Goal: Task Accomplishment & Management: Manage account settings

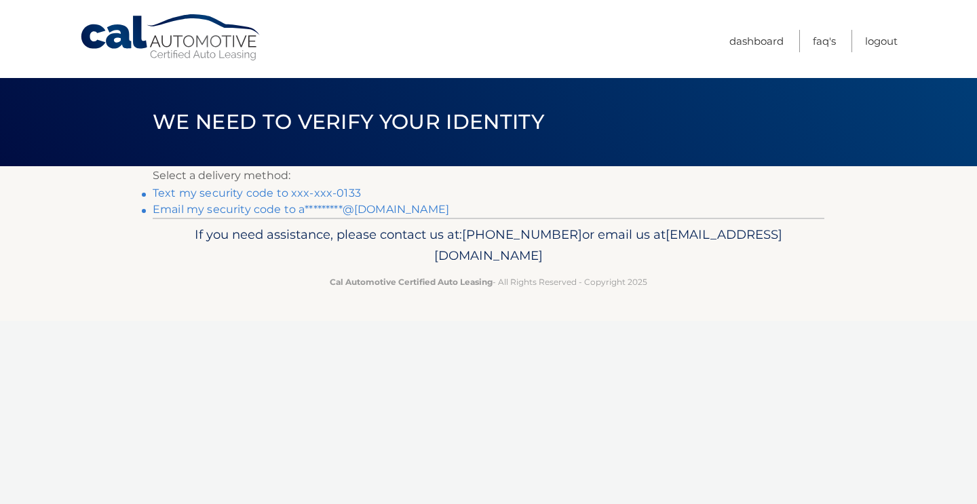
click at [305, 195] on link "Text my security code to xxx-xxx-0133" at bounding box center [257, 193] width 208 height 13
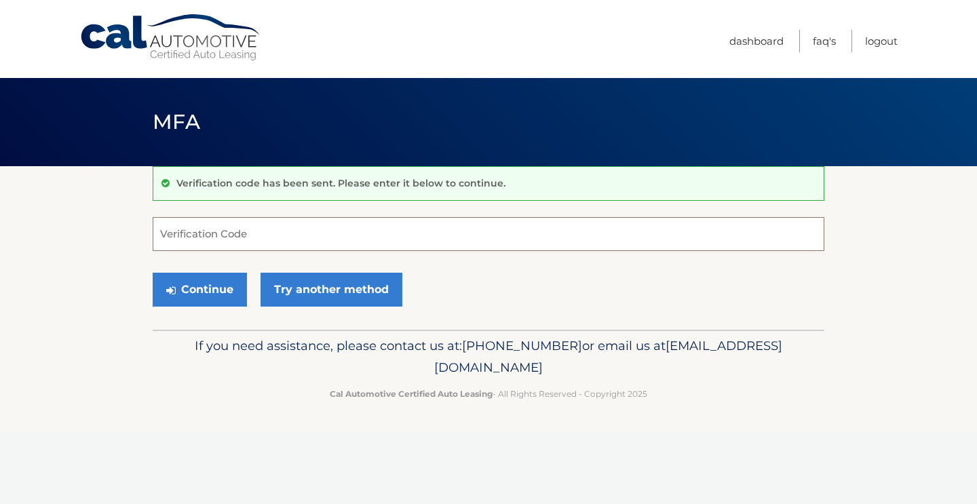
click at [295, 229] on input "Verification Code" at bounding box center [489, 234] width 672 height 34
type input "040173"
click at [222, 300] on button "Continue" at bounding box center [200, 290] width 94 height 34
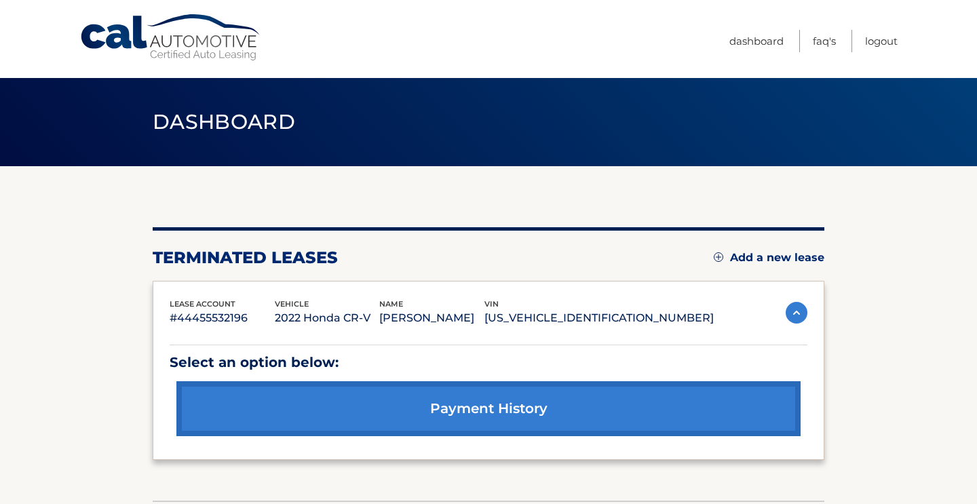
click at [768, 260] on link "Add a new lease" at bounding box center [769, 258] width 111 height 14
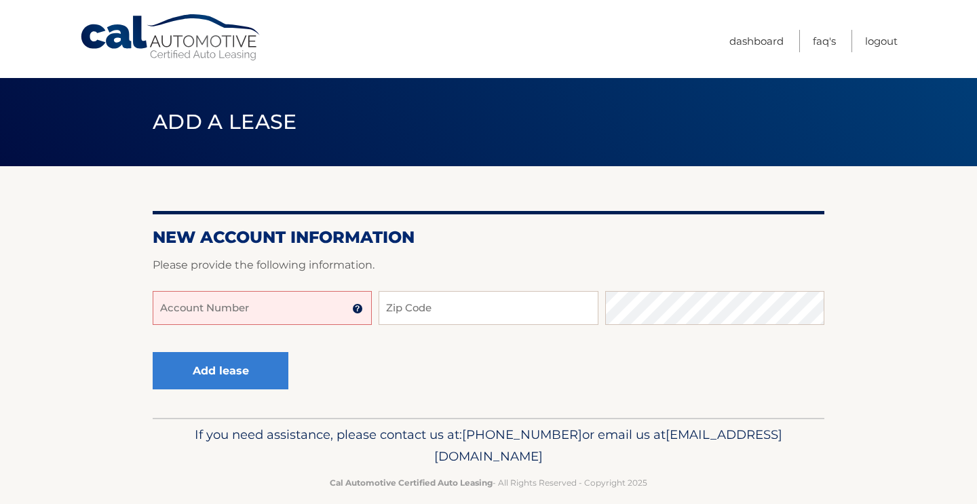
click at [276, 309] on input "Account Number" at bounding box center [262, 308] width 219 height 34
click at [247, 322] on input "444560015" at bounding box center [262, 308] width 219 height 34
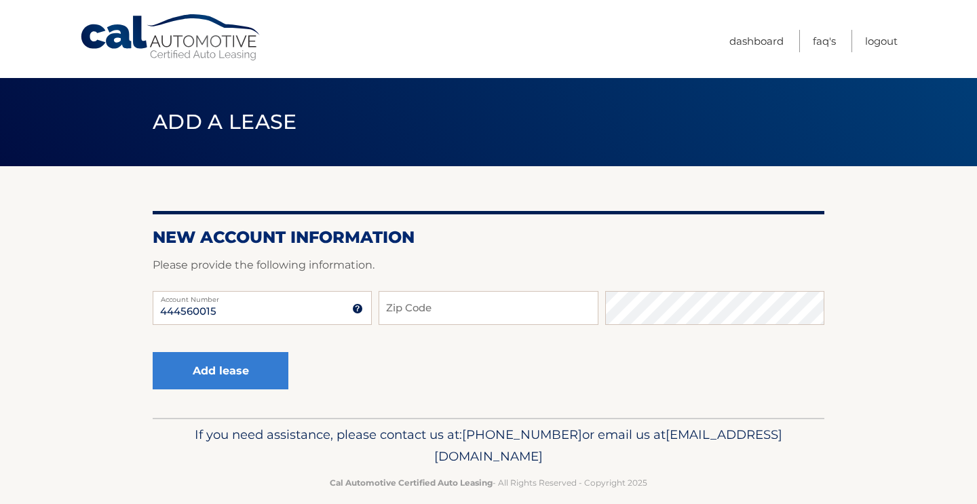
click at [360, 312] on img at bounding box center [357, 308] width 11 height 11
click at [206, 317] on input "444560015" at bounding box center [262, 308] width 219 height 34
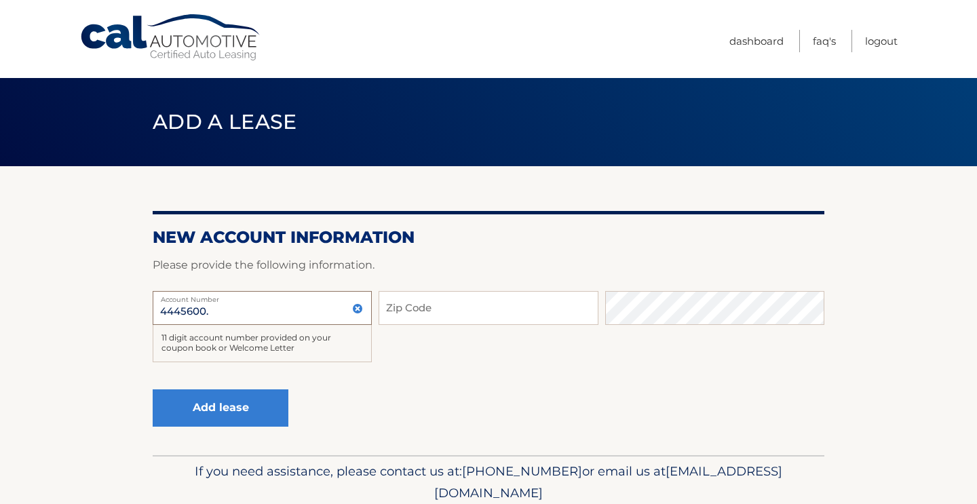
click at [254, 312] on input "4445600." at bounding box center [262, 308] width 219 height 34
type input "4"
type input "44456001511"
click at [416, 316] on input "Zip Code" at bounding box center [488, 308] width 219 height 34
type input "10305"
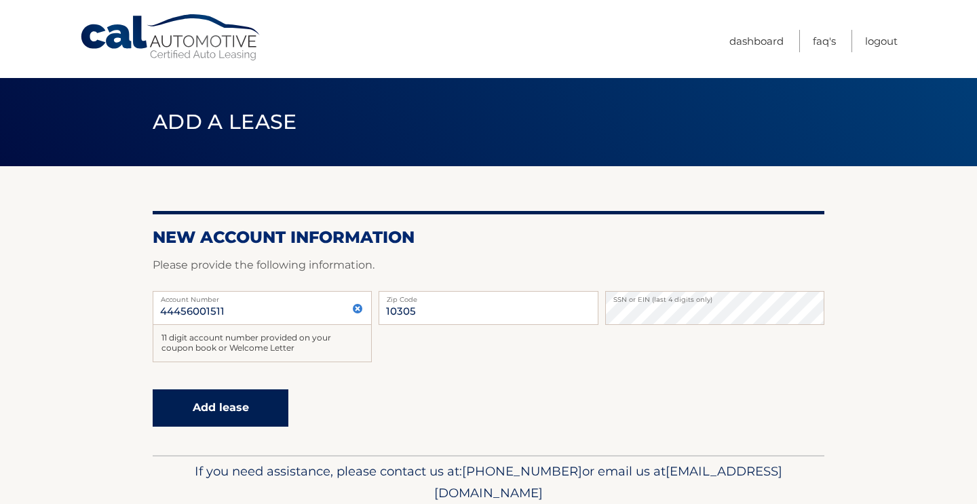
click at [245, 417] on button "Add lease" at bounding box center [221, 408] width 136 height 37
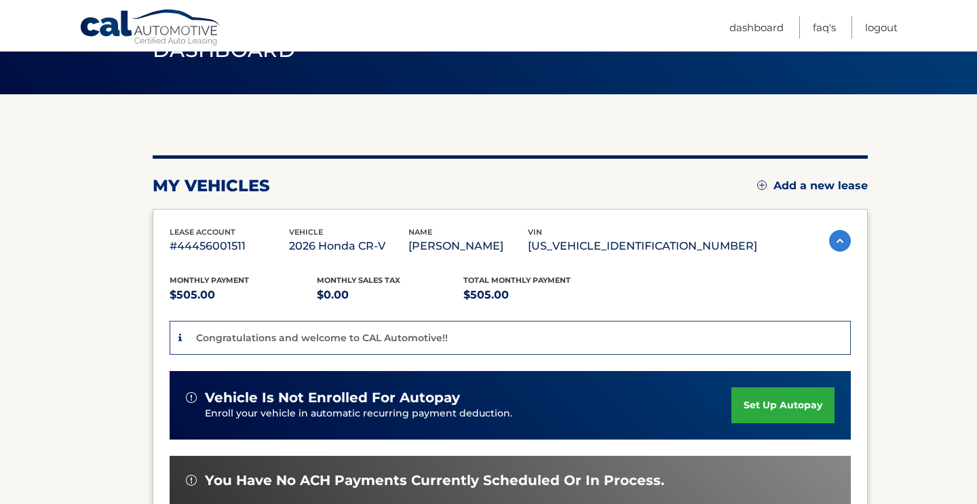
scroll to position [87, 0]
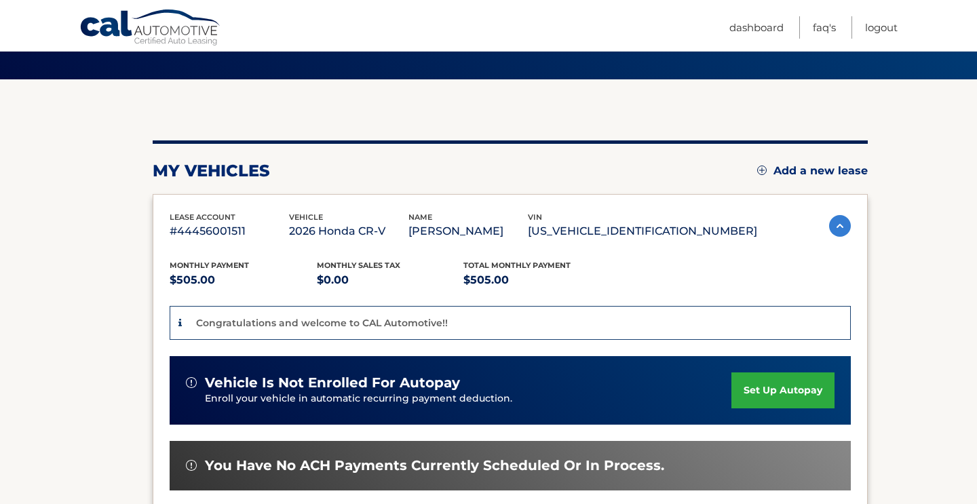
click at [782, 394] on link "set up autopay" at bounding box center [783, 391] width 103 height 36
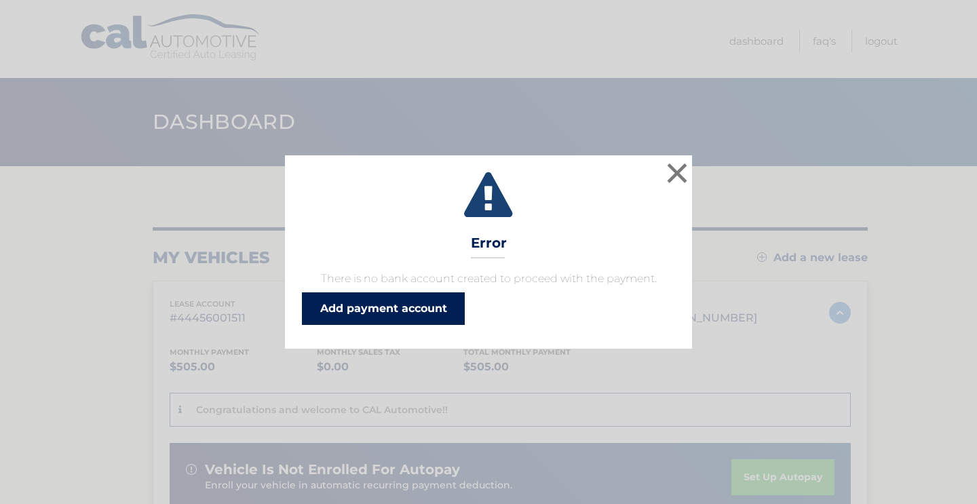
click at [370, 303] on link "Add payment account" at bounding box center [383, 308] width 163 height 33
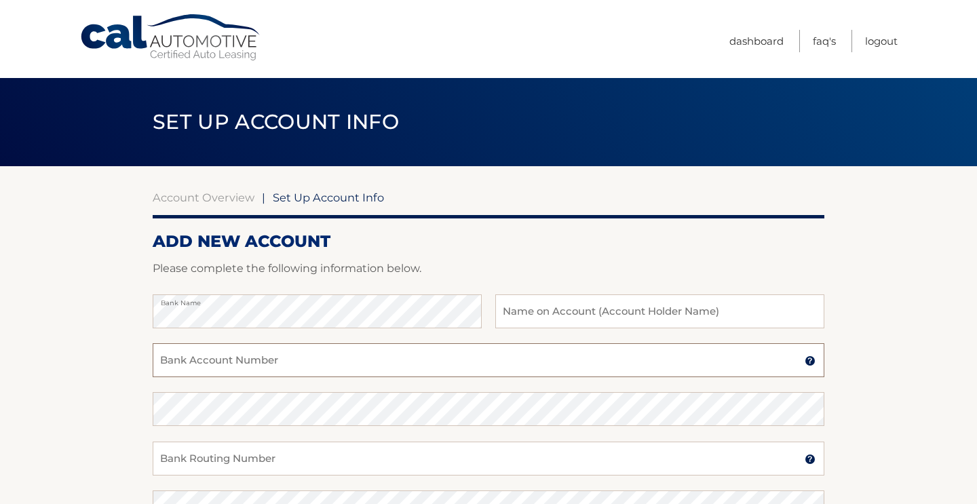
click at [295, 369] on input "Bank Account Number" at bounding box center [489, 360] width 672 height 34
type input "021000089"
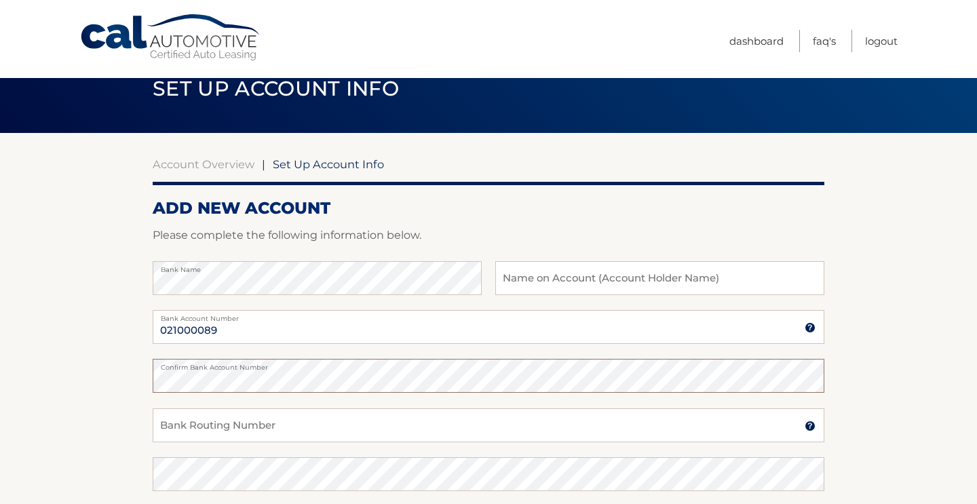
scroll to position [35, 0]
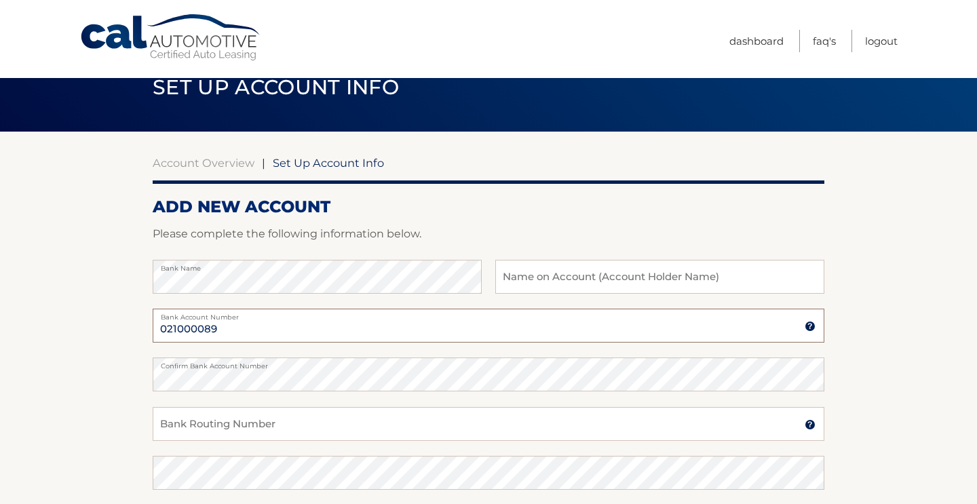
drag, startPoint x: 238, startPoint y: 333, endPoint x: 106, endPoint y: 323, distance: 132.0
click at [106, 324] on section "Account Overview | Set Up Account Info ADD NEW ACCOUNT Please complete the foll…" at bounding box center [488, 391] width 977 height 518
click at [178, 333] on input "Bank Account Number" at bounding box center [489, 326] width 672 height 34
type input "9998410177"
click at [174, 428] on input "Bank Routing Number" at bounding box center [489, 424] width 672 height 34
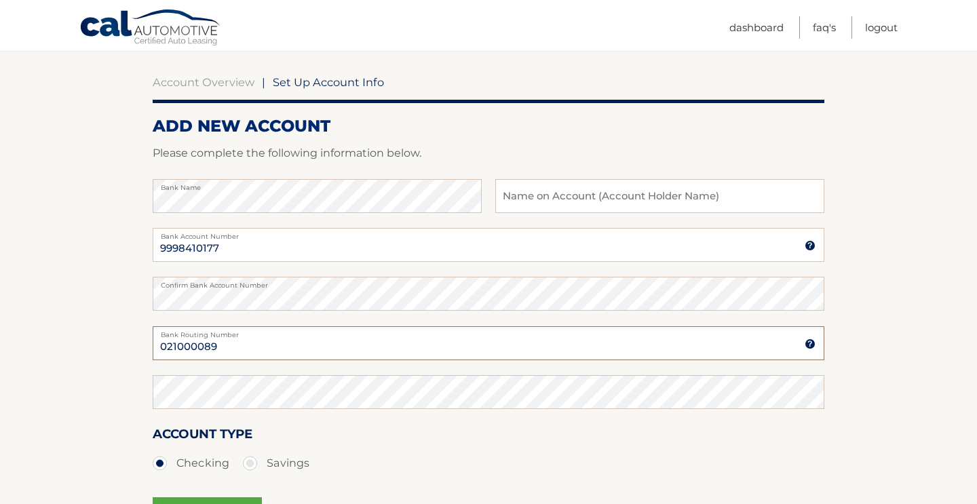
scroll to position [121, 0]
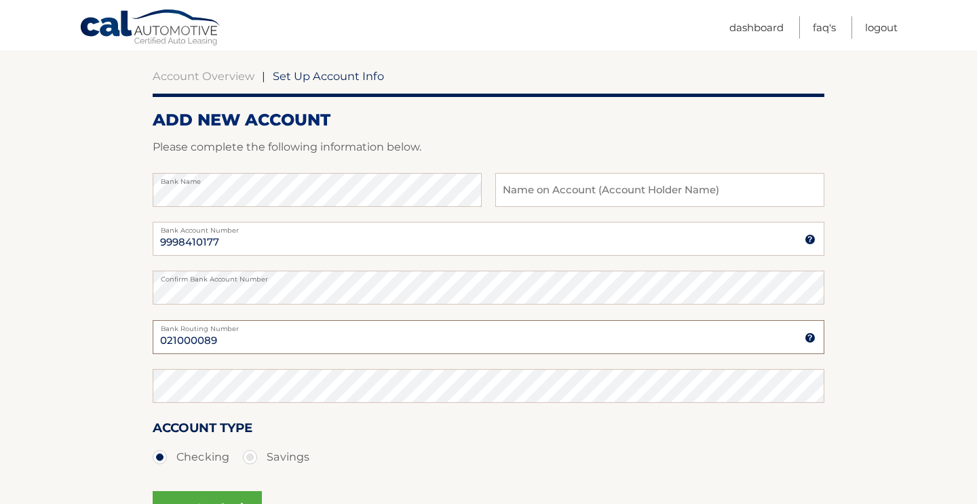
type input "021000089"
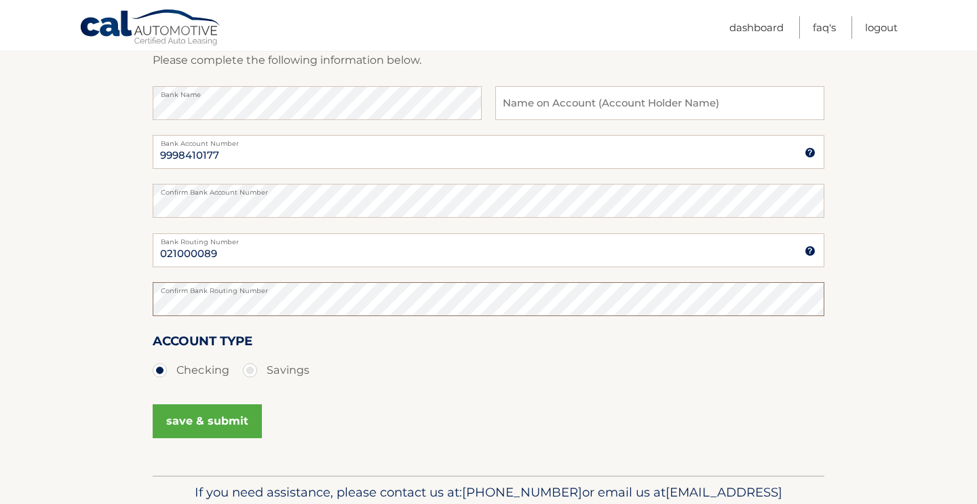
scroll to position [212, 0]
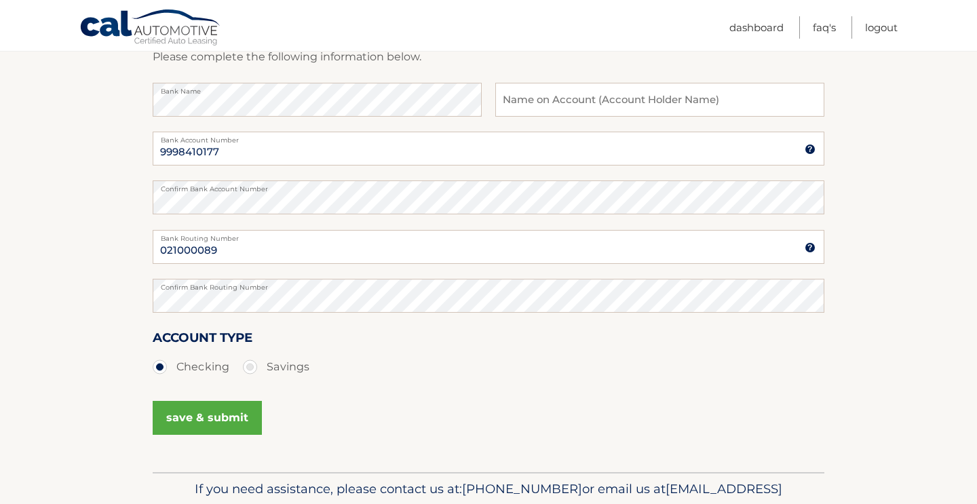
click at [171, 430] on button "save & submit" at bounding box center [207, 418] width 109 height 34
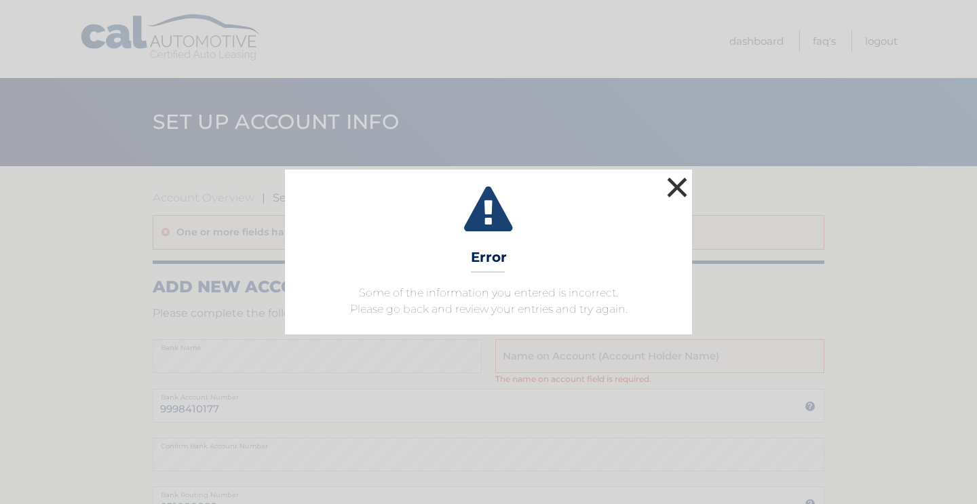
click at [674, 191] on button "×" at bounding box center [677, 187] width 27 height 27
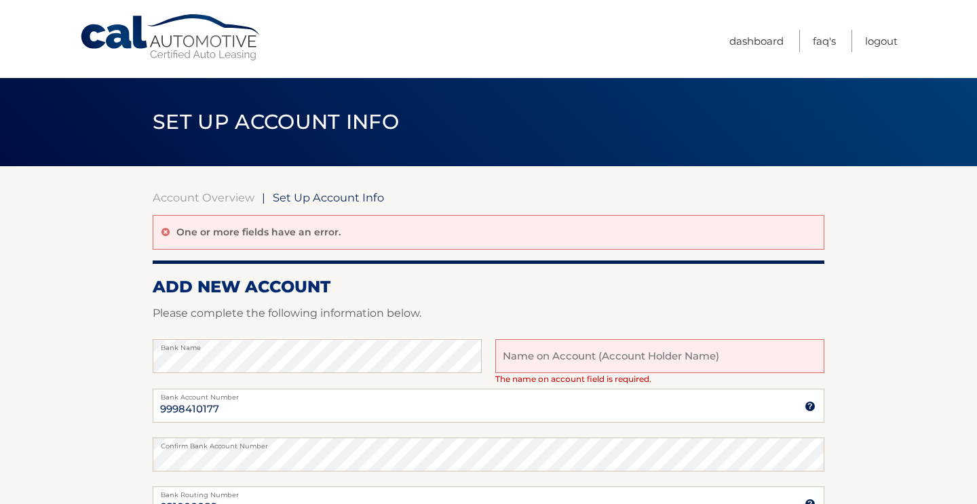
click at [580, 350] on input "text" at bounding box center [659, 356] width 329 height 34
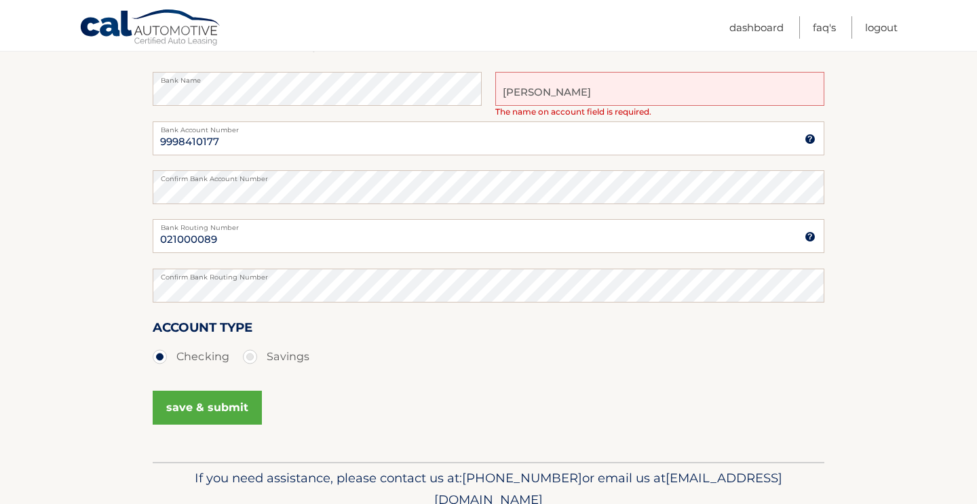
scroll to position [275, 0]
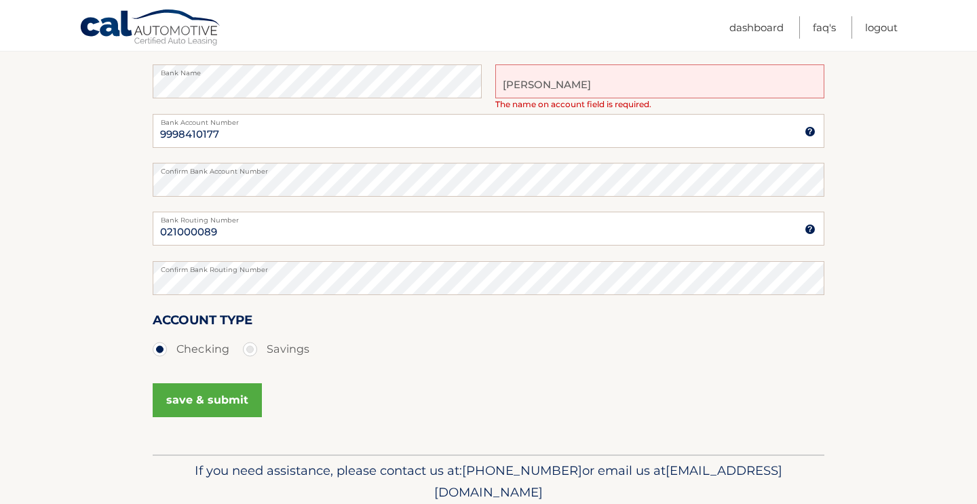
type input "[PERSON_NAME]"
click at [212, 411] on button "save & submit" at bounding box center [207, 400] width 109 height 34
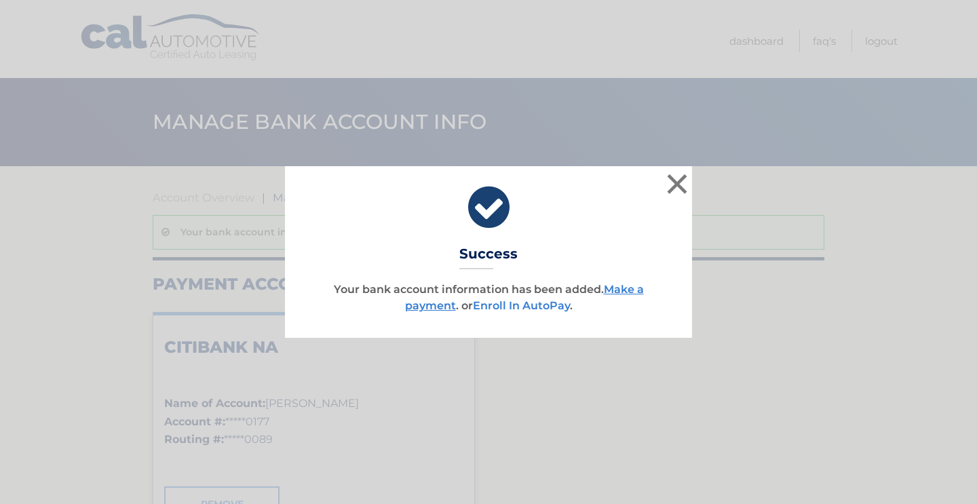
click at [548, 307] on link "Enroll In AutoPay" at bounding box center [521, 305] width 97 height 13
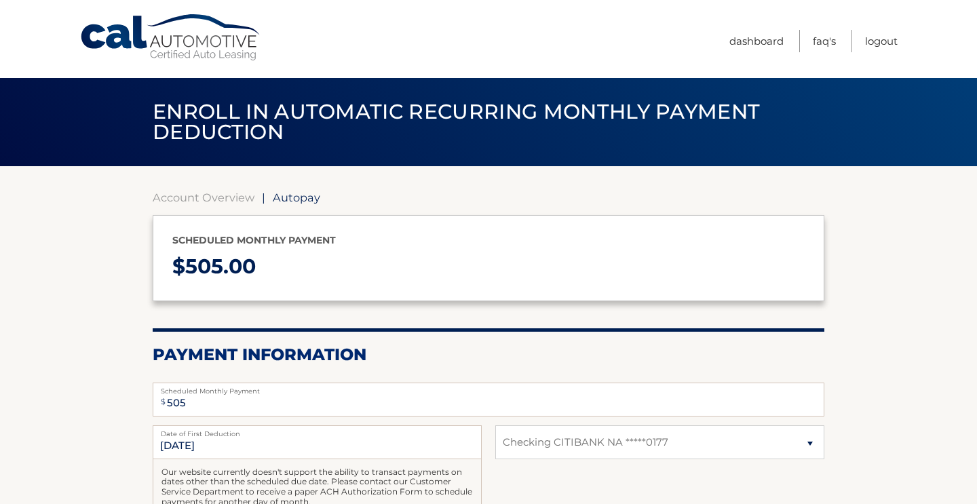
select select "OTA2OTU0YzktZTViYS00ODBhLWI2Y2EtMTAyMGVkMTM1N2Mw"
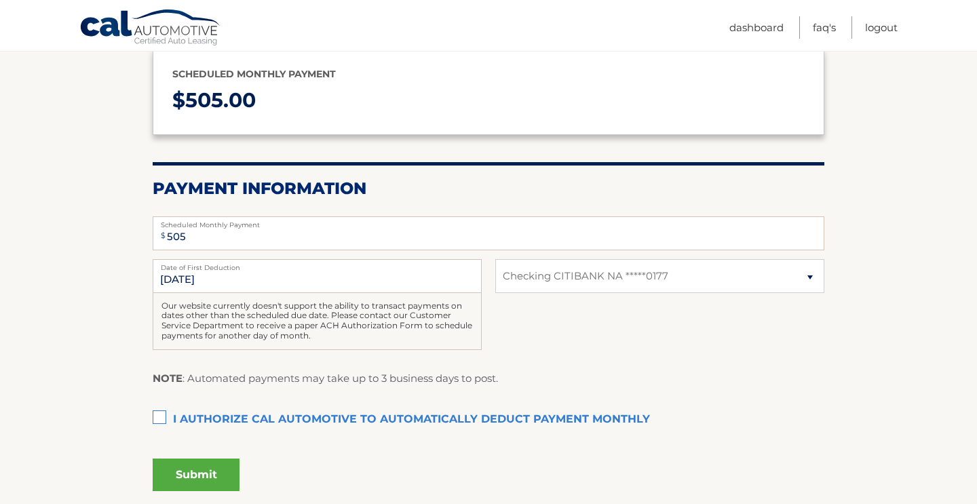
scroll to position [167, 0]
click at [209, 267] on label "Date of First Deduction" at bounding box center [317, 264] width 329 height 11
click at [209, 267] on input "9/21/2025" at bounding box center [317, 276] width 329 height 34
click at [211, 278] on input "9/21/2025" at bounding box center [317, 276] width 329 height 34
click at [166, 417] on label "I authorize cal automotive to automatically deduct payment monthly This checkbo…" at bounding box center [489, 419] width 672 height 27
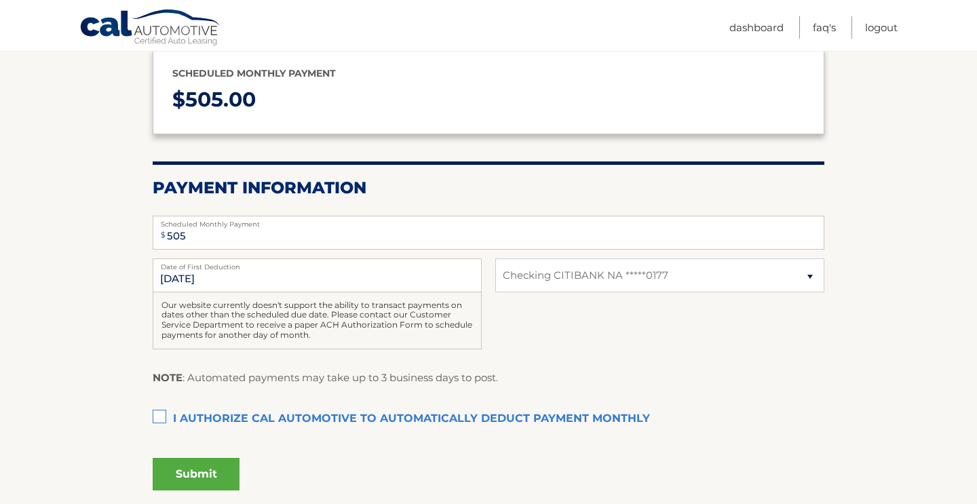
click at [0, 0] on input "I authorize cal automotive to automatically deduct payment monthly This checkbo…" at bounding box center [0, 0] width 0 height 0
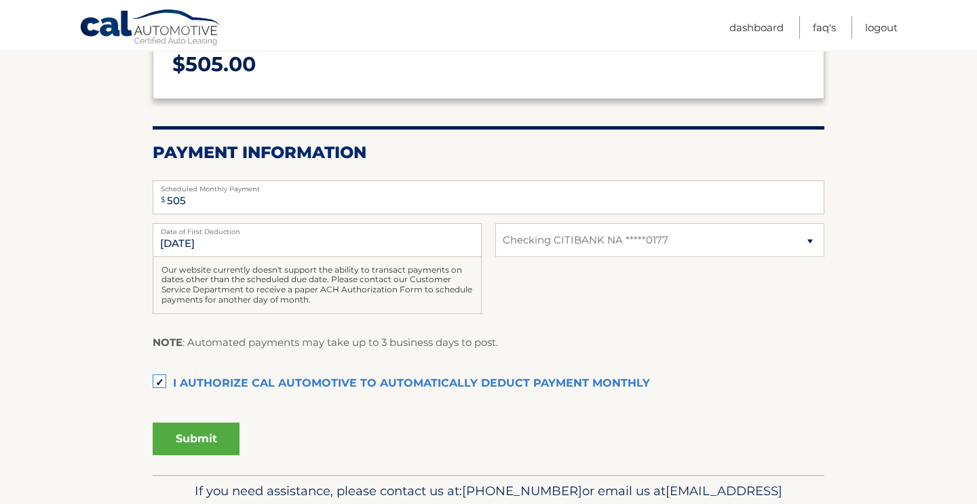
scroll to position [204, 0]
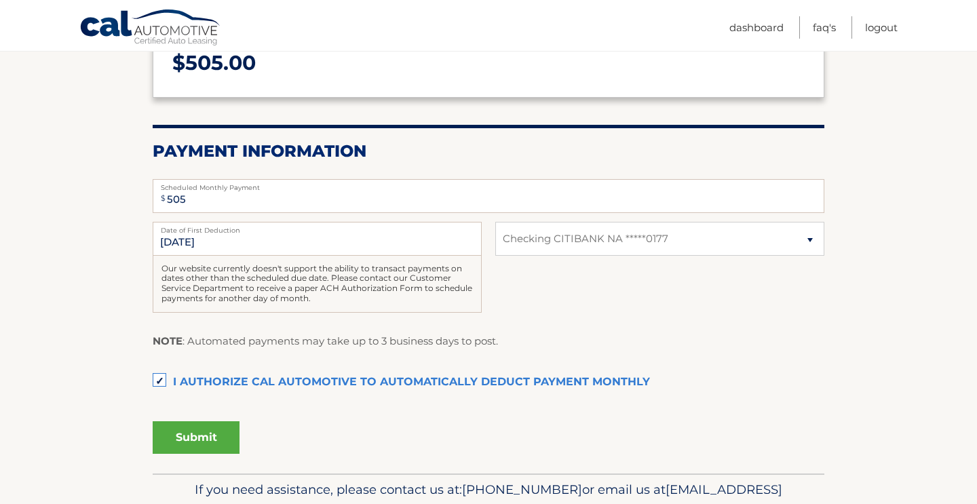
click at [226, 438] on button "Submit" at bounding box center [196, 437] width 87 height 33
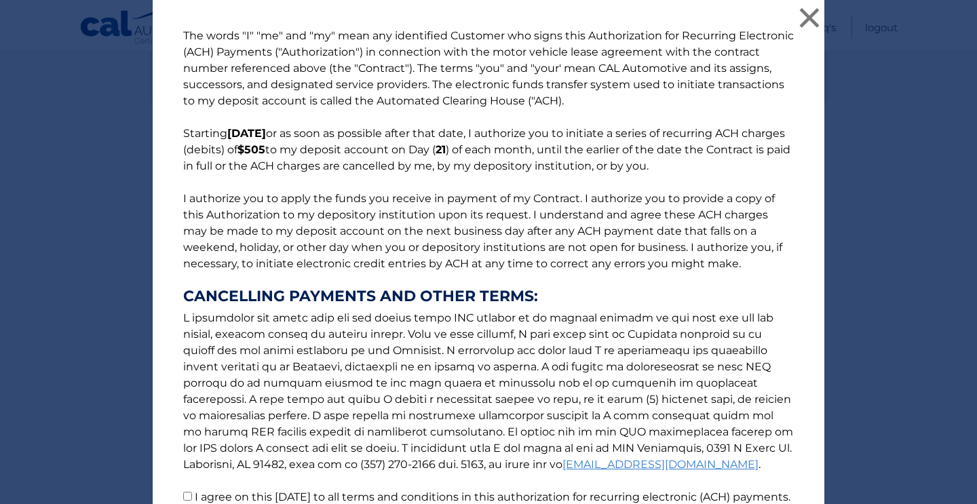
scroll to position [136, 0]
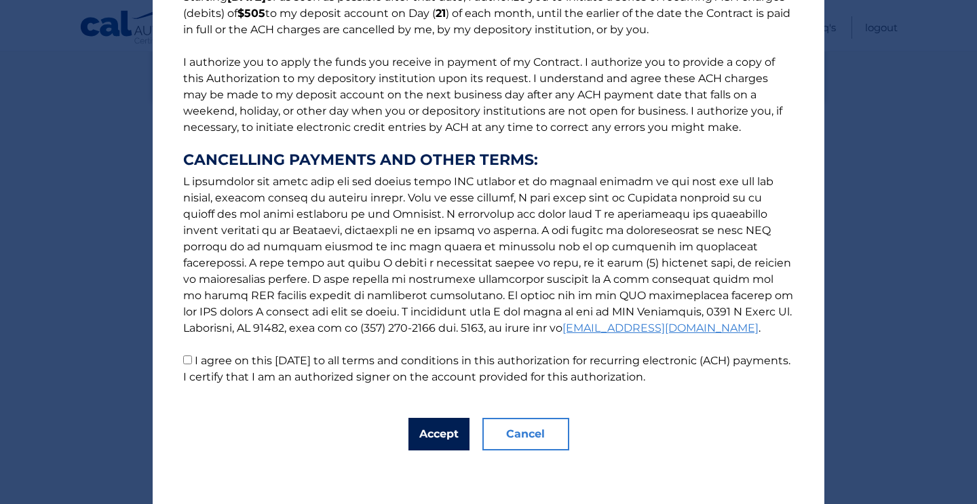
click at [441, 430] on button "Accept" at bounding box center [439, 434] width 61 height 33
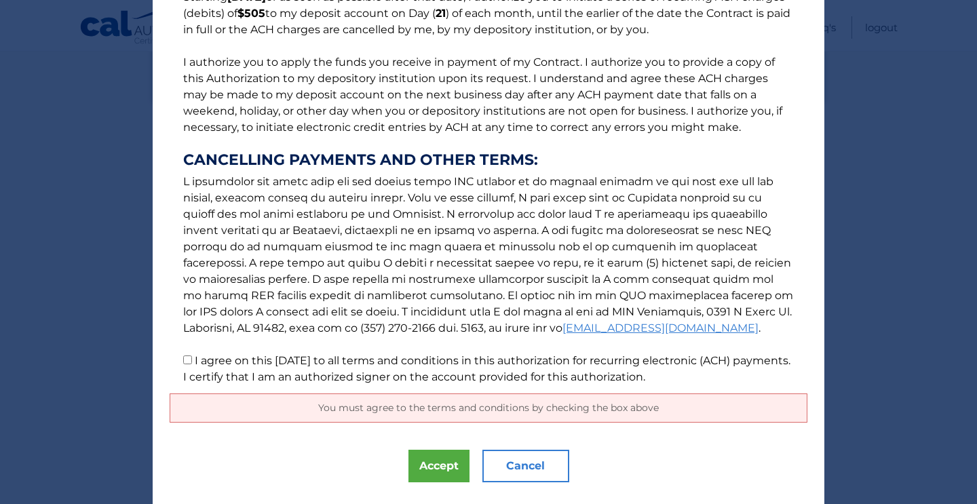
click at [187, 360] on input "I agree on this 09/01/2025 to all terms and conditions in this authorization fo…" at bounding box center [187, 360] width 9 height 9
checkbox input "true"
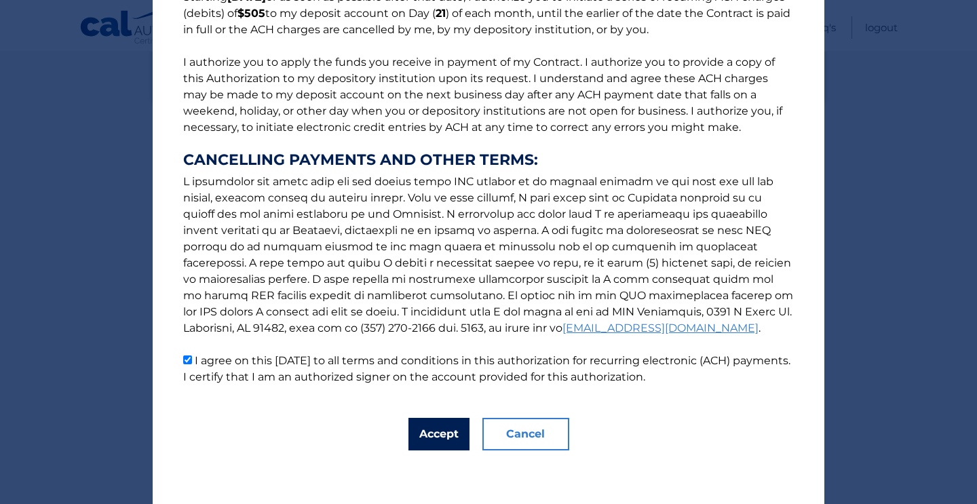
click at [437, 437] on button "Accept" at bounding box center [439, 434] width 61 height 33
